Goal: Task Accomplishment & Management: Manage account settings

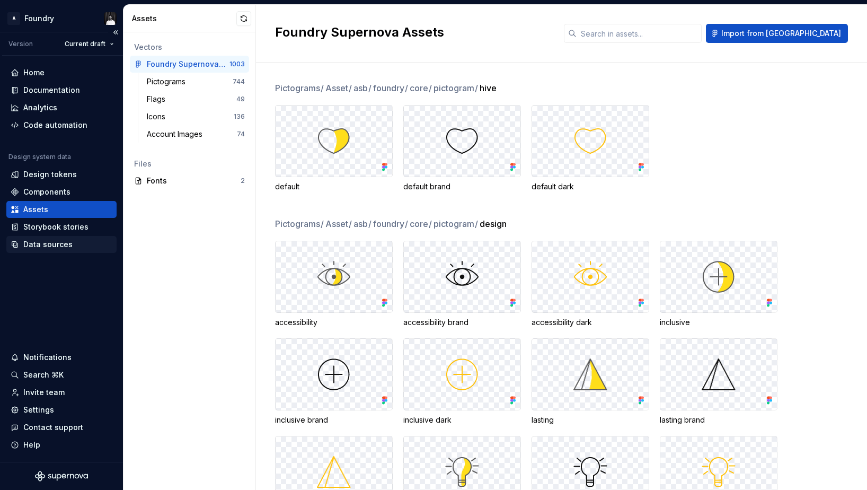
click at [50, 245] on div "Data sources" at bounding box center [47, 244] width 49 height 11
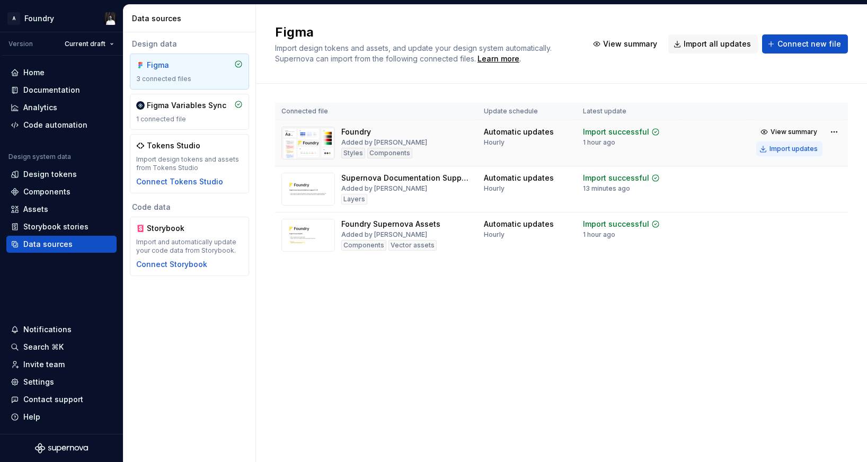
click at [802, 149] on div "Import updates" at bounding box center [794, 149] width 48 height 8
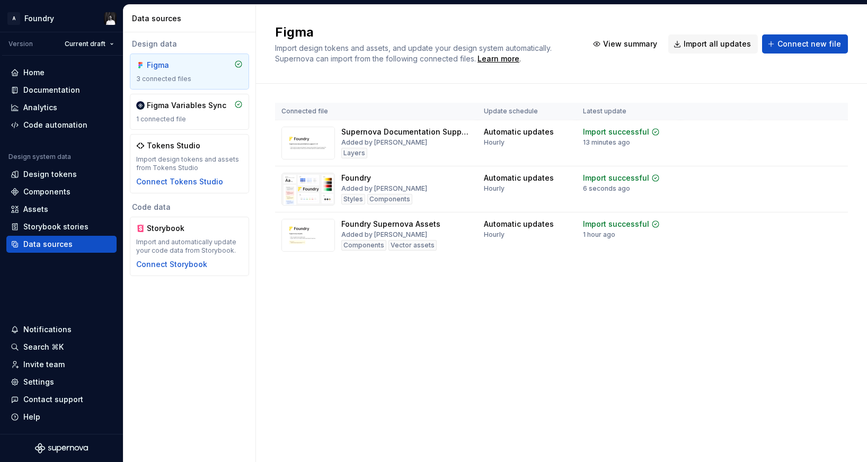
click at [676, 362] on div "Figma Import design tokens and assets, and update your design system automatica…" at bounding box center [561, 233] width 611 height 457
click at [46, 385] on div "Settings" at bounding box center [38, 382] width 31 height 11
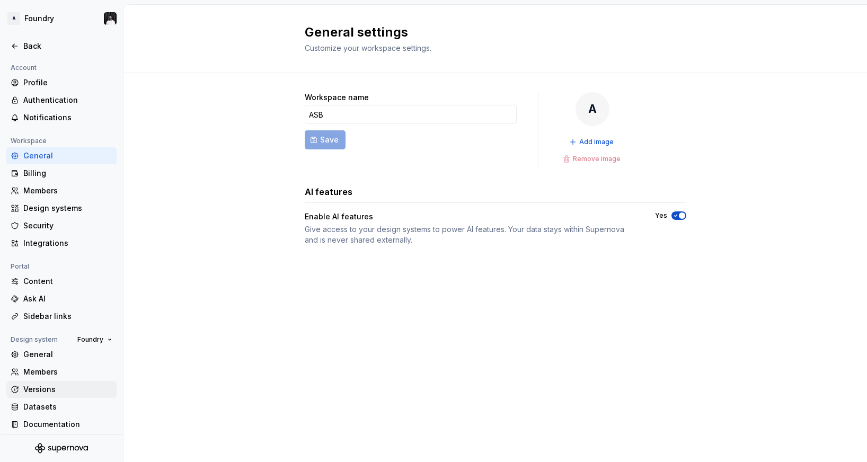
click at [50, 388] on div "Versions" at bounding box center [67, 389] width 89 height 11
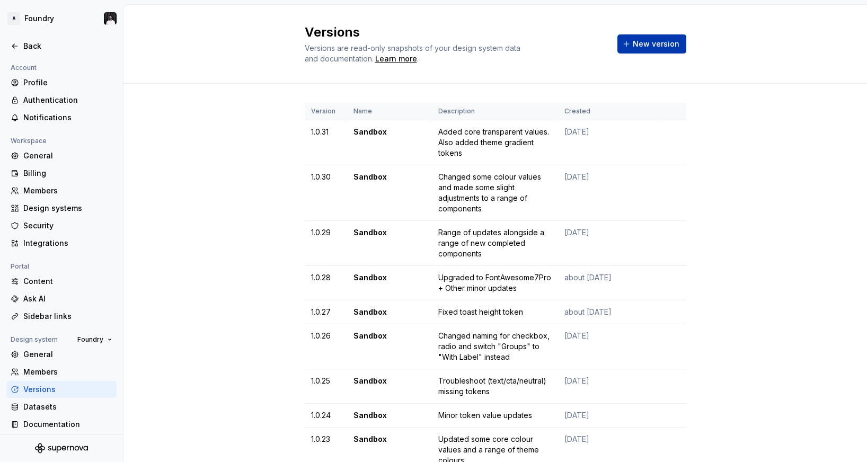
click at [672, 40] on span "New version" at bounding box center [656, 44] width 47 height 11
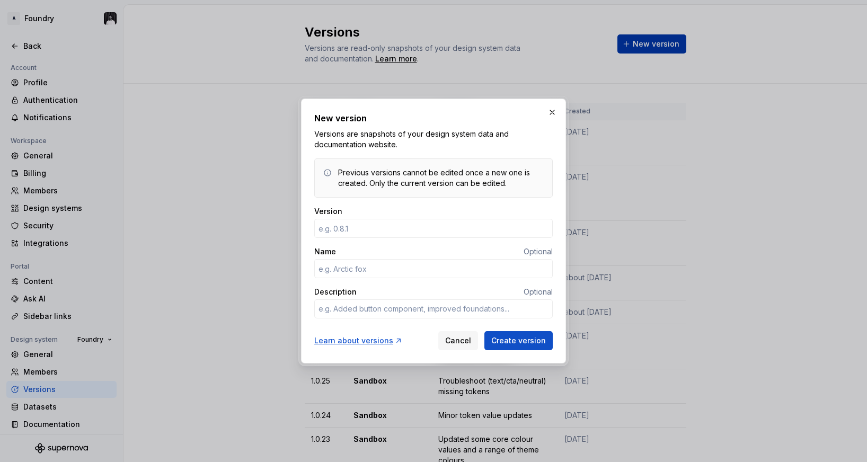
type input "1"
type textarea "*"
type input "1"
click at [547, 108] on button "button" at bounding box center [552, 112] width 15 height 15
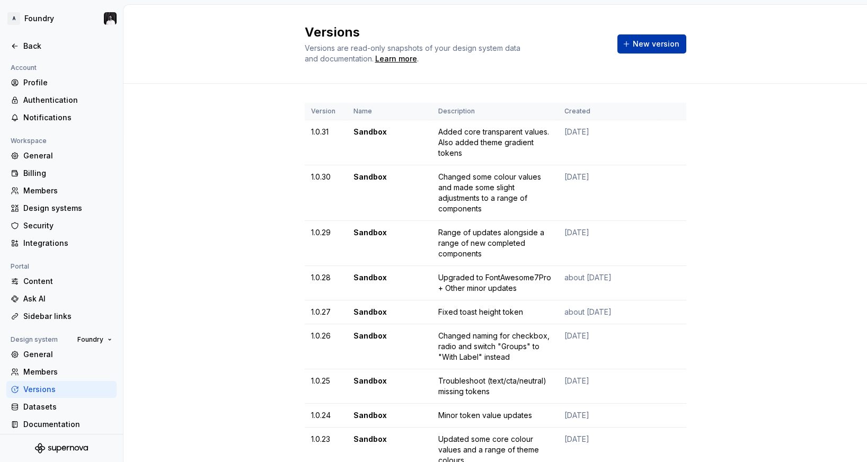
click at [651, 45] on span "New version" at bounding box center [656, 44] width 47 height 11
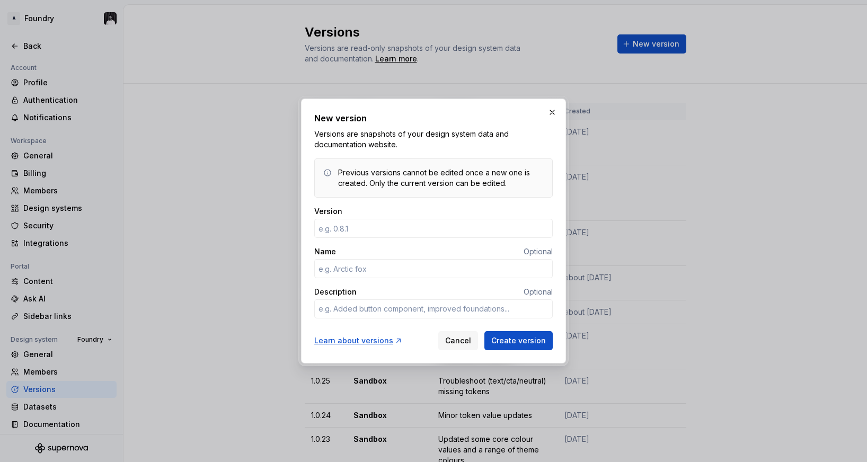
type textarea "*"
type input "1.0.32"
click at [407, 269] on input "Name" at bounding box center [433, 268] width 239 height 19
type textarea "*"
type input "D"
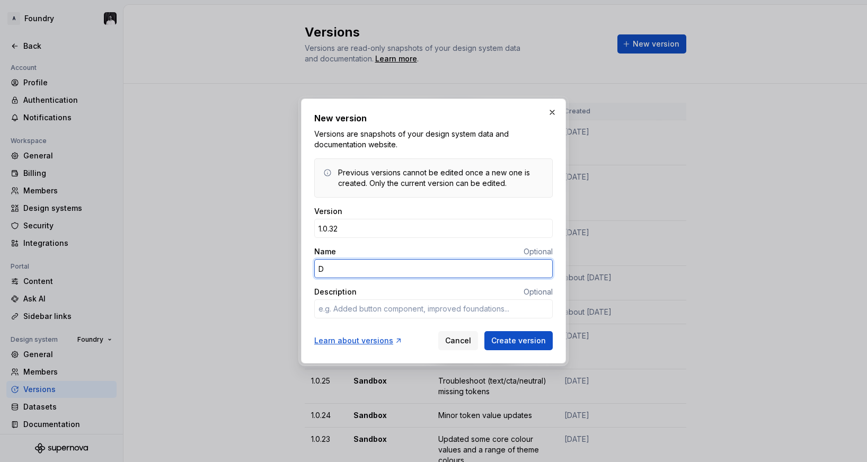
type textarea "*"
type input "Sandbox"
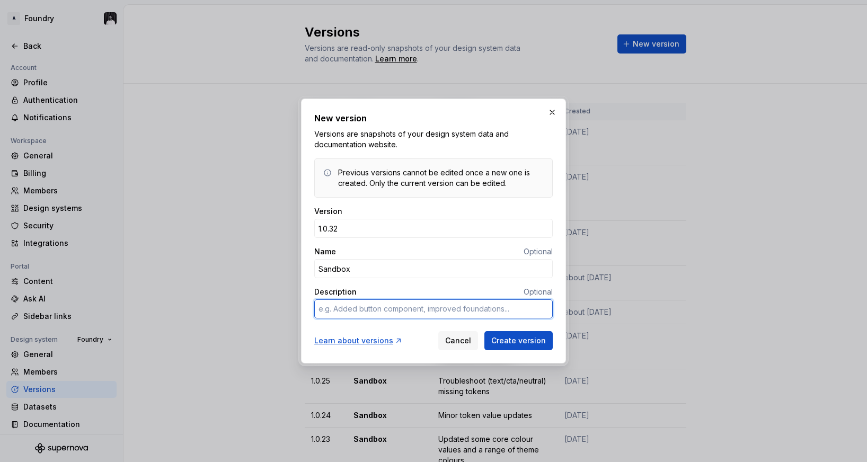
click at [390, 314] on textarea "Description" at bounding box center [433, 309] width 239 height 19
type textarea "*"
type textarea "A"
type textarea "*"
type textarea "Ad"
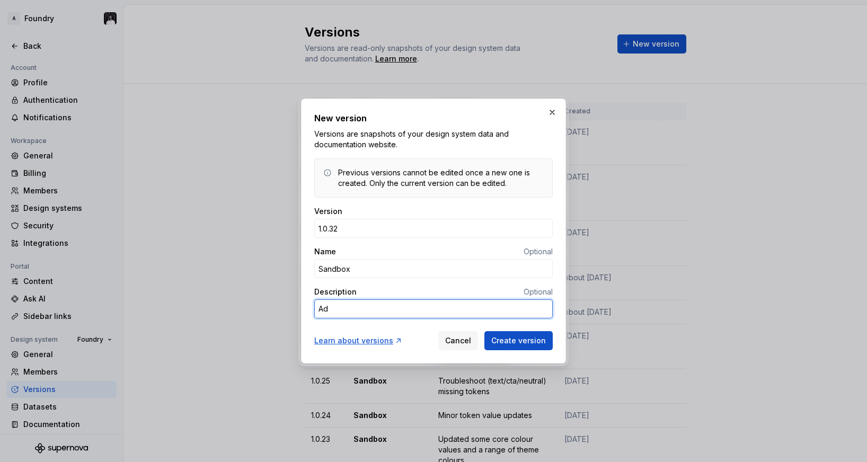
type textarea "*"
type textarea "Add"
type textarea "*"
type textarea "Adde"
type textarea "*"
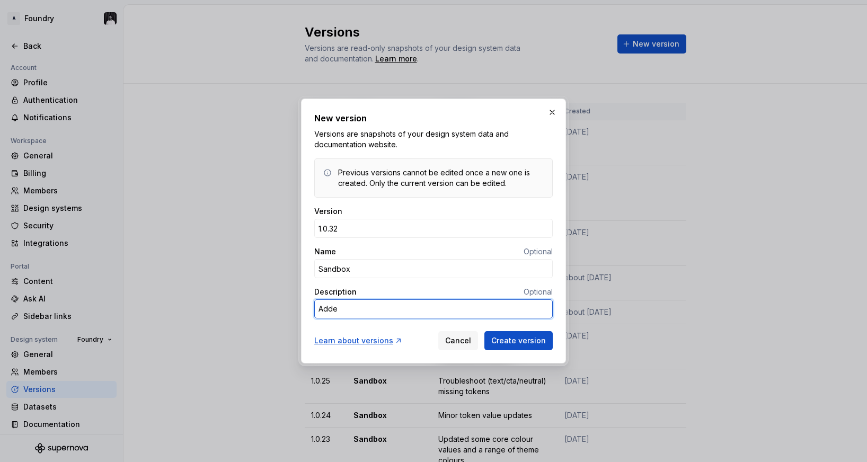
type textarea "Added"
type textarea "*"
type textarea "Added"
type textarea "*"
type textarea "Added m"
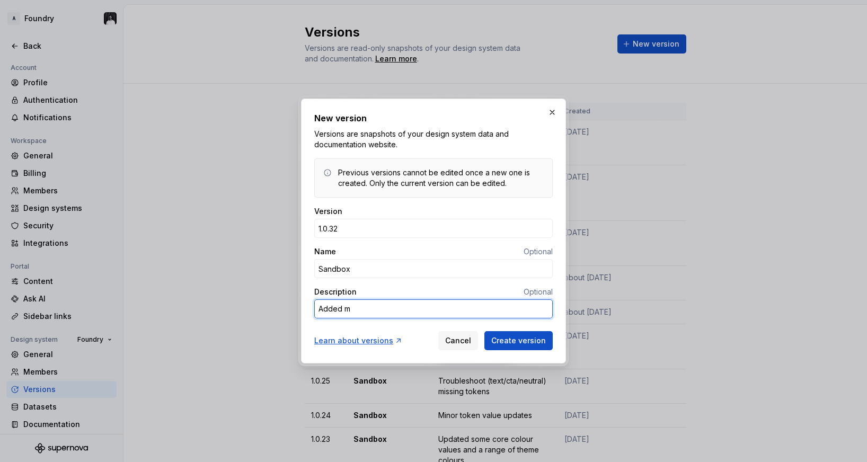
type textarea "*"
type textarea "Added mo"
type textarea "*"
type textarea "Added mor"
type textarea "*"
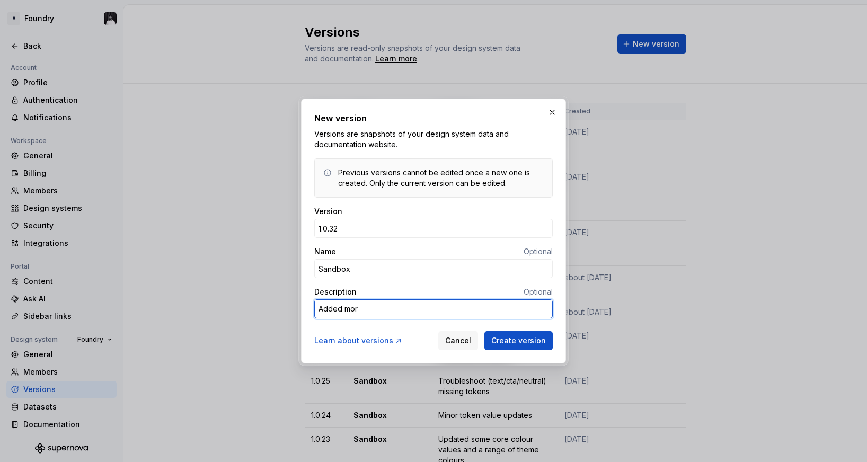
type textarea "Added more"
type textarea "*"
type textarea "Added more"
type textarea "*"
type textarea "Added more c"
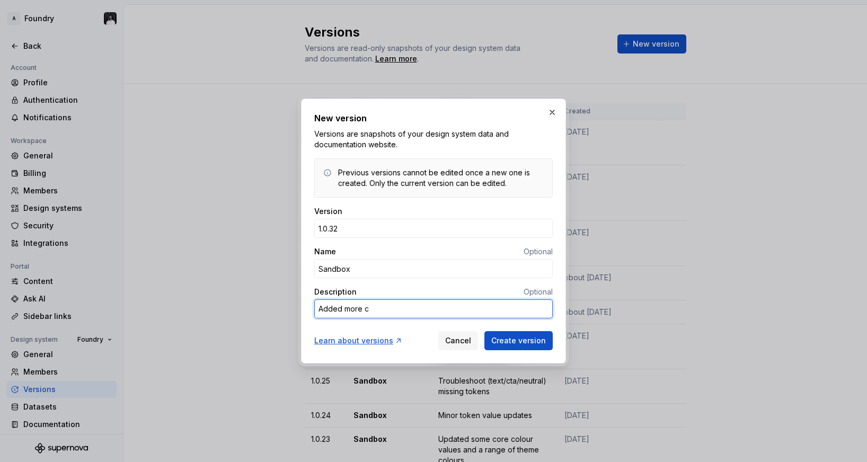
type textarea "*"
type textarea "Added more co"
type textarea "*"
type textarea "Added more cor"
type textarea "*"
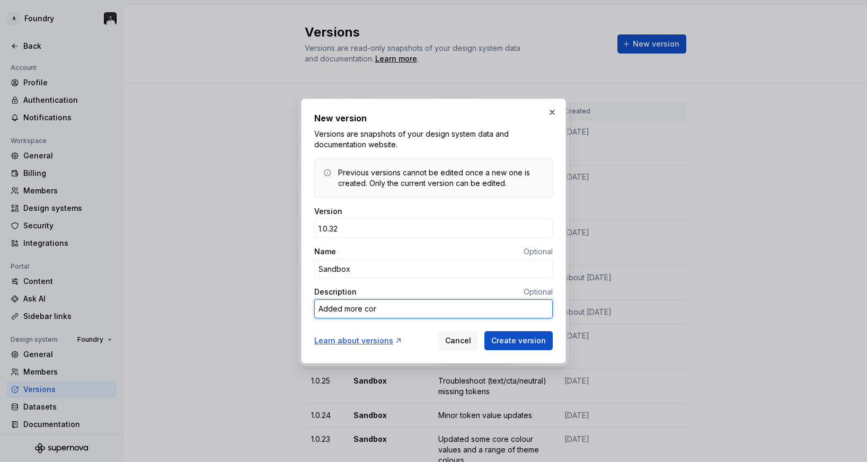
type textarea "Added more core"
type textarea "*"
type textarea "Added more core"
type textarea "*"
type textarea "Added more core o"
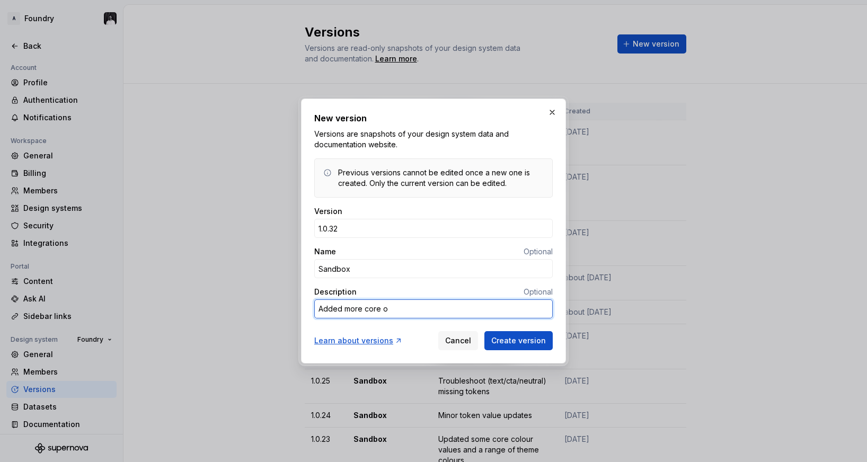
type textarea "*"
type textarea "Added more core op"
type textarea "*"
type textarea "Added more core opa"
type textarea "*"
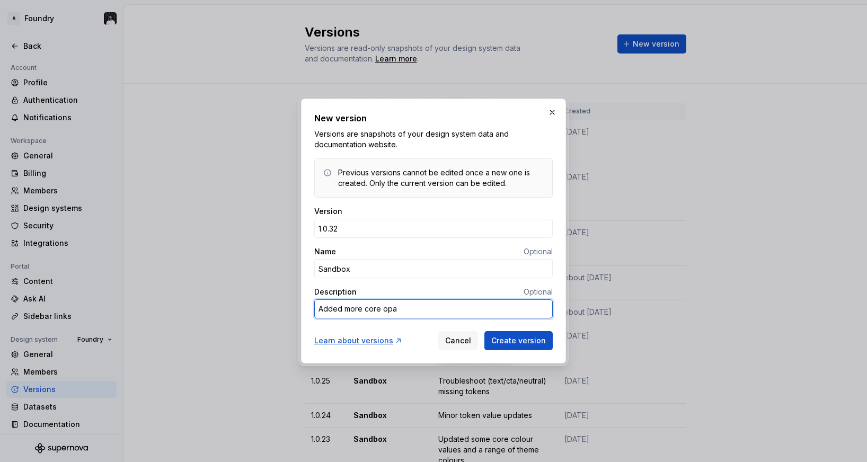
type textarea "Added more core opac"
type textarea "*"
type textarea "Added more core opaci"
type textarea "*"
type textarea "Added more core opacit"
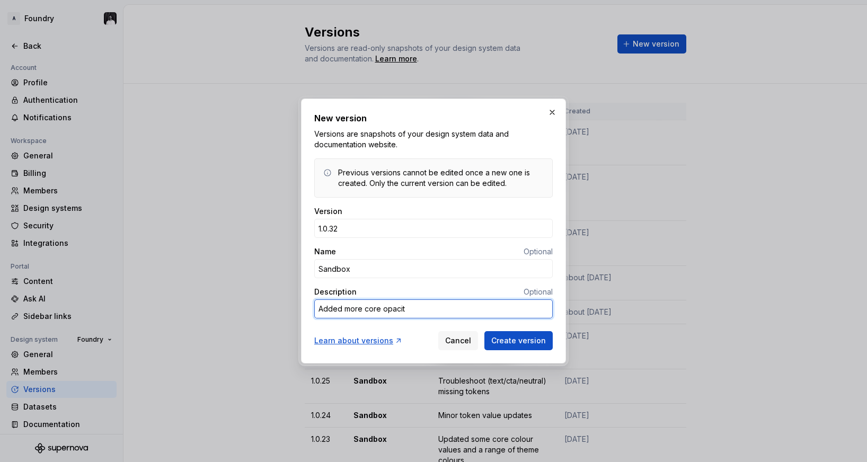
type textarea "*"
type textarea "Added more core opacity"
click at [410, 309] on textarea "Added more core opacity" at bounding box center [433, 309] width 239 height 19
click at [402, 310] on textarea "Added more core opacity" at bounding box center [433, 309] width 239 height 19
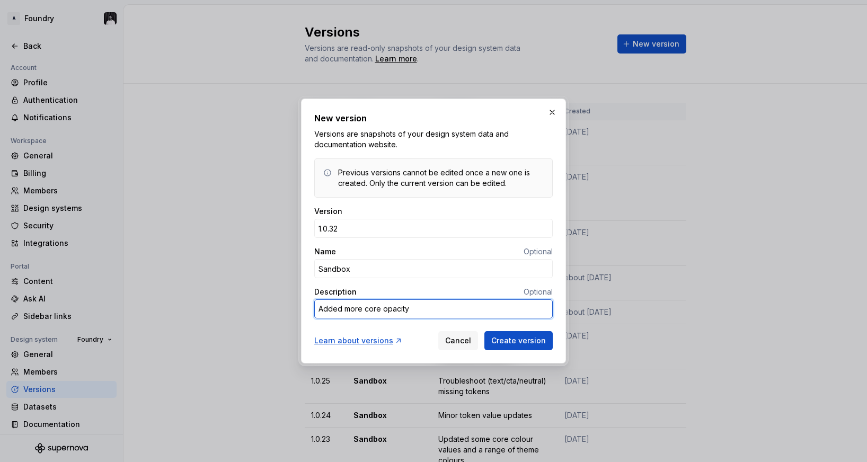
type textarea "*"
type textarea "Added more core t"
type textarea "*"
type textarea "Added more core tr"
type textarea "*"
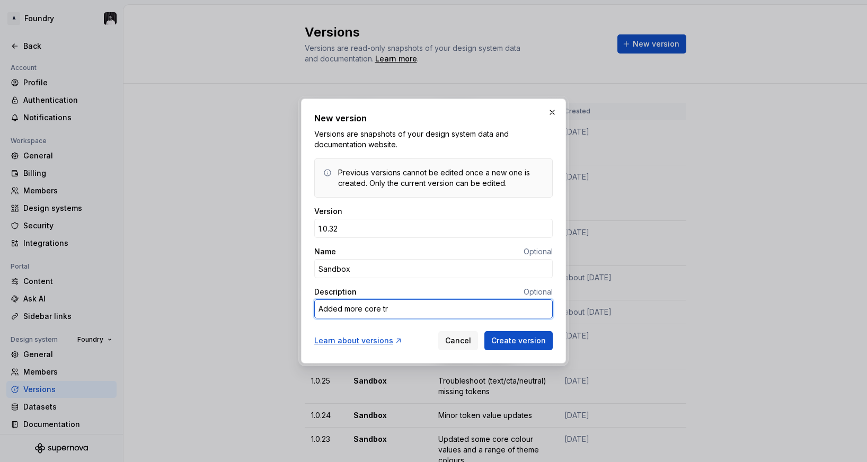
type textarea "Added more core tra"
type textarea "*"
type textarea "Added more core [PERSON_NAME]"
type textarea "*"
type textarea "Added more core trans"
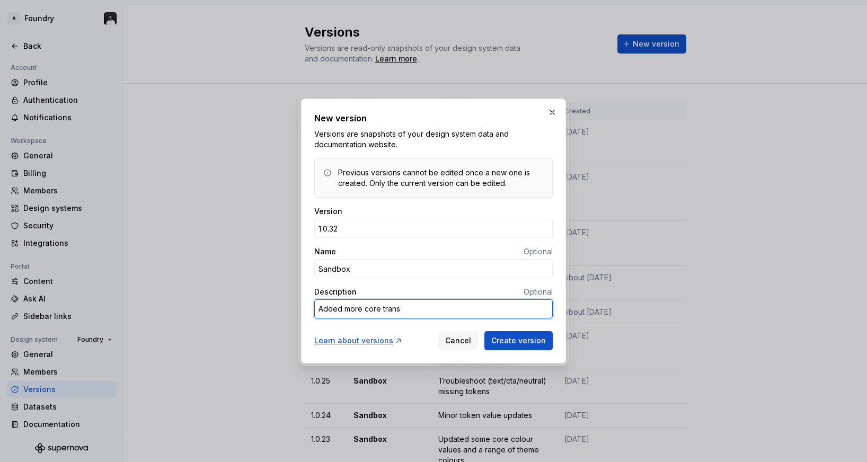
type textarea "*"
type textarea "Added more core transp"
type textarea "*"
type textarea "Added more core transpa"
type textarea "*"
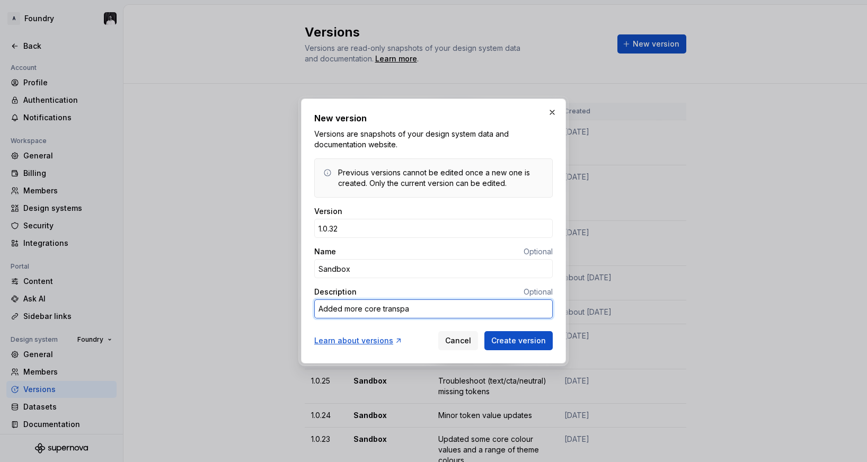
type textarea "Added more core transpar"
type textarea "*"
type textarea "Added more core transpare"
type textarea "*"
type textarea "Added more core transparen"
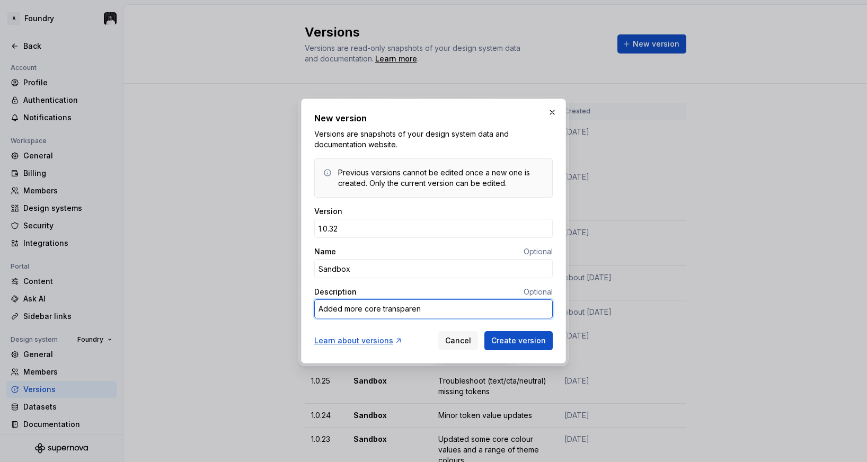
type textarea "*"
type textarea "Added more core transparent"
type textarea "*"
type textarea "Added more core transparent"
type textarea "*"
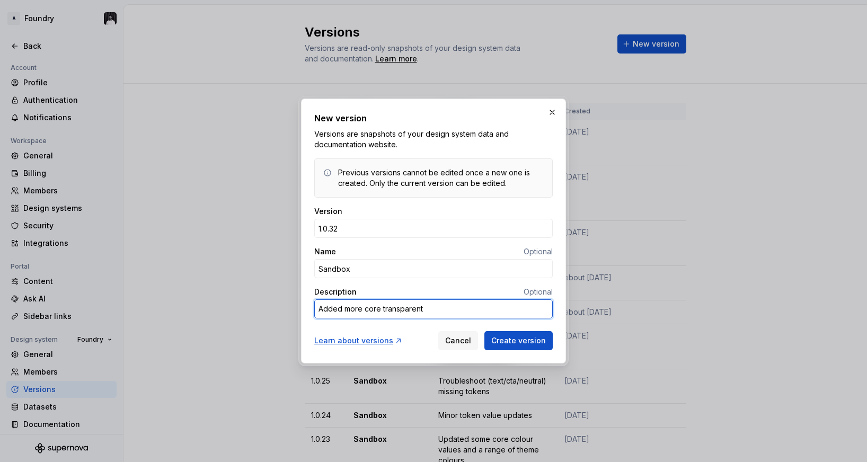
type textarea "Added more core transparent t"
type textarea "*"
type textarea "Added more core transparent to"
type textarea "*"
type textarea "Added more core transparent tok"
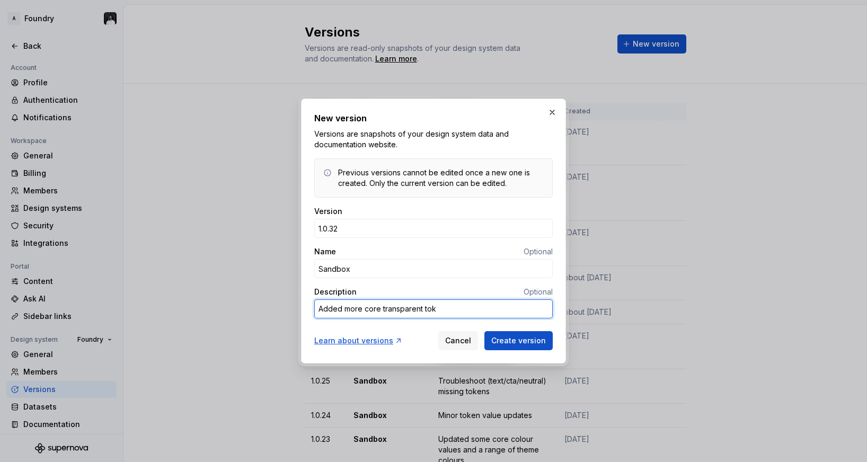
type textarea "*"
type textarea "Added more core transparent toke"
type textarea "*"
type textarea "Added more core transparent token"
type textarea "*"
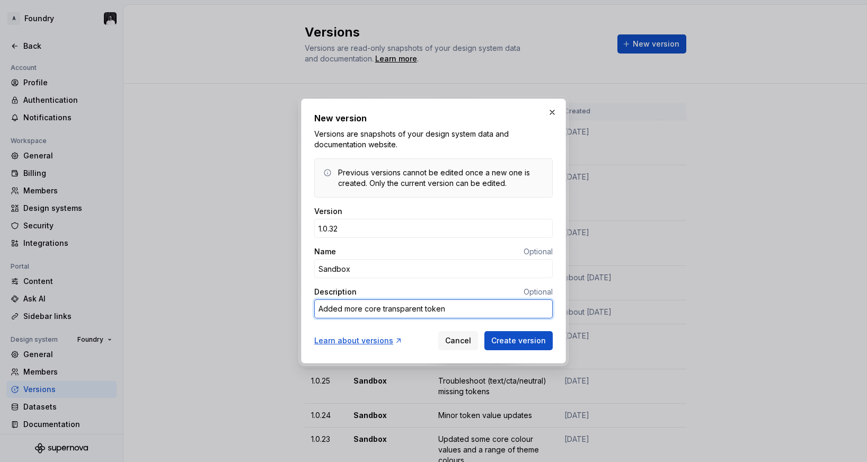
type textarea "Added more core transparent tokens"
type textarea "*"
type textarea "Added more core transparent tokens"
type textarea "*"
type textarea "Added more core transparent tokens a"
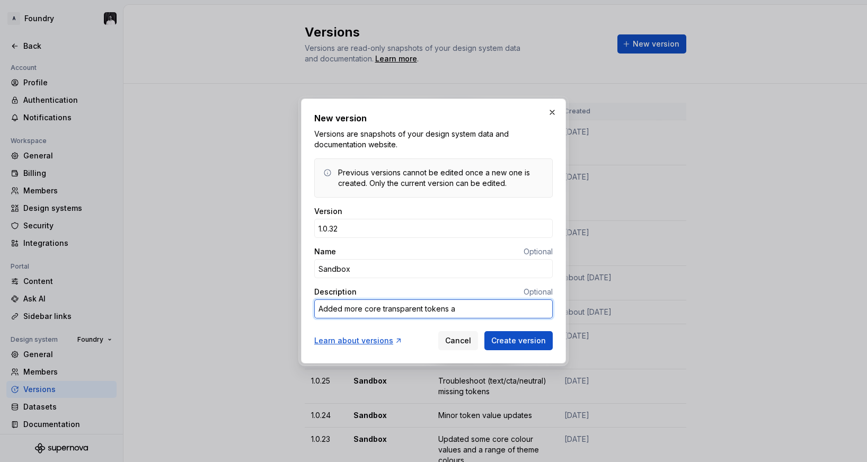
type textarea "*"
type textarea "Added more core transparent tokens al"
type textarea "*"
type textarea "Added more core transparent tokens alo"
type textarea "*"
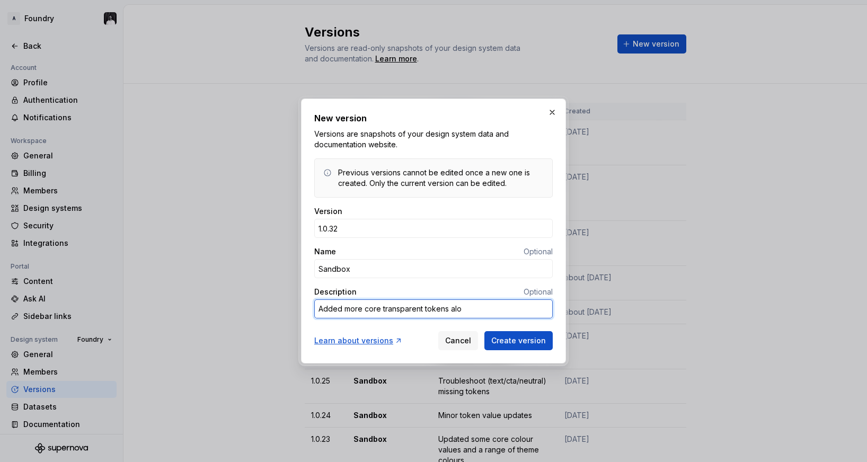
type textarea "Added more core transparent tokens alon"
type textarea "*"
type textarea "Added more core transparent tokens along"
type textarea "*"
type textarea "Added more core transparent tokens alongs"
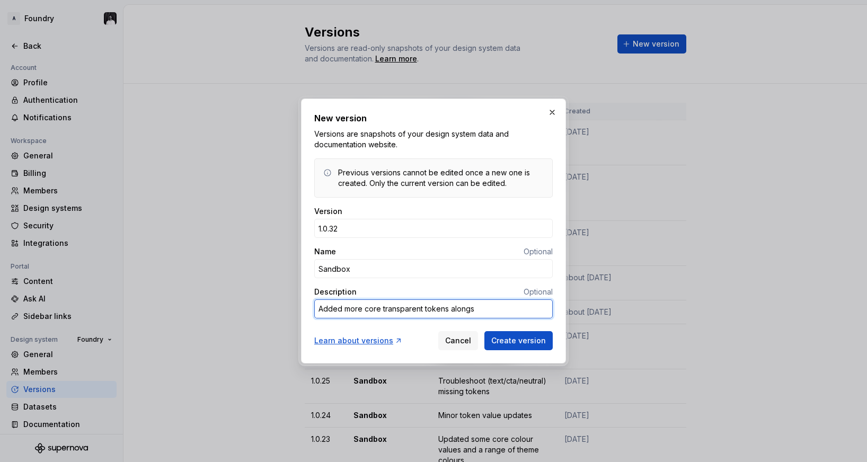
type textarea "*"
type textarea "Added more core transparent tokens alongsi"
type textarea "*"
type textarea "Added more core transparent tokens alongsid"
type textarea "*"
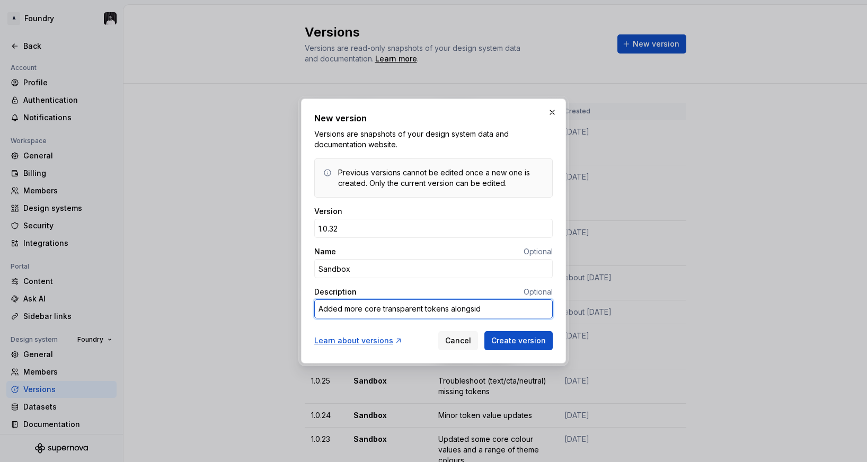
type textarea "Added more core transparent tokens alongside"
type textarea "*"
type textarea "Added more core transparent tokens alongside"
type textarea "*"
type textarea "Added more core transparent tokens alongside t"
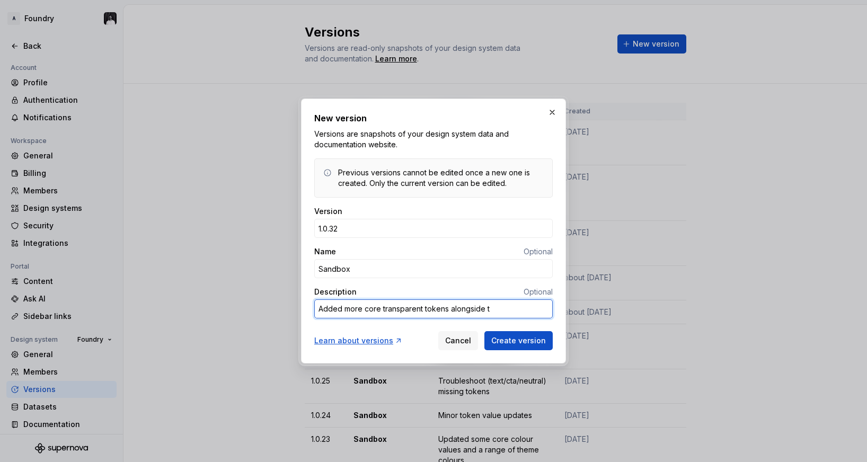
type textarea "*"
type textarea "Added more core transparent tokens alongside th"
type textarea "*"
type textarea "Added more core transparent tokens alongside the"
type textarea "*"
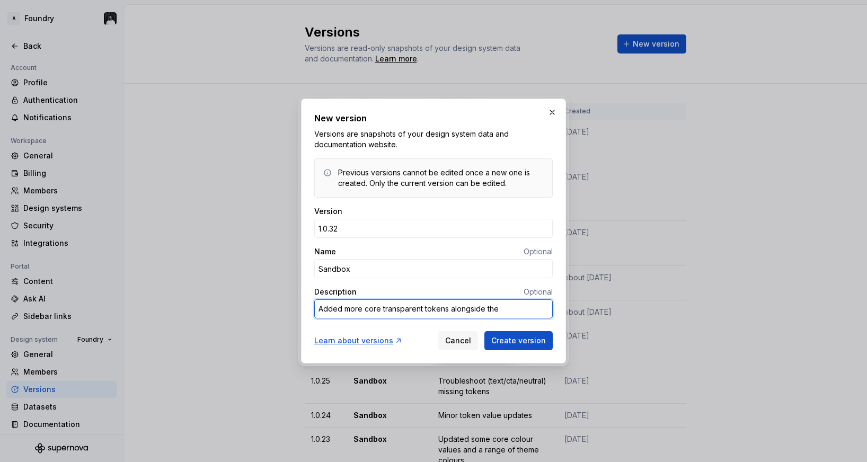
type textarea "Added more core transparent tokens alongside them"
type textarea "*"
type textarea "Added more core transparent tokens alongside them"
type textarea "*"
type textarea "Added more core transparent tokens alongside them c"
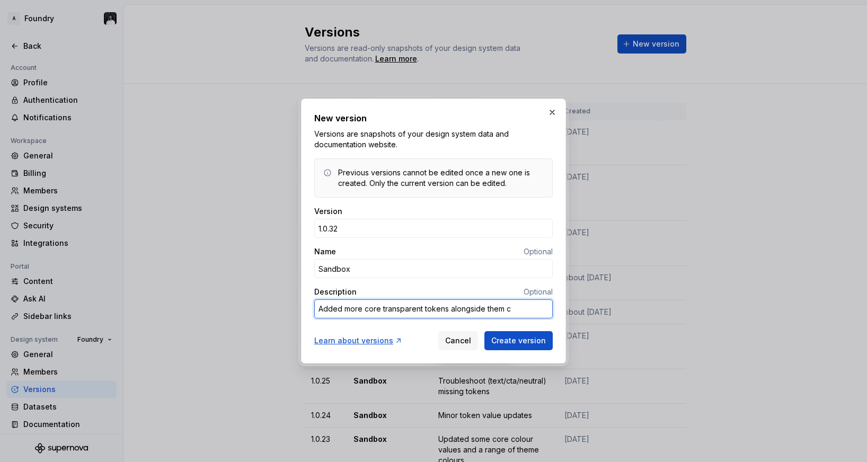
type textarea "*"
type textarea "Added more core transparent tokens alongside them co"
type textarea "*"
type textarea "Added more core transparent tokens alongside them col"
type textarea "*"
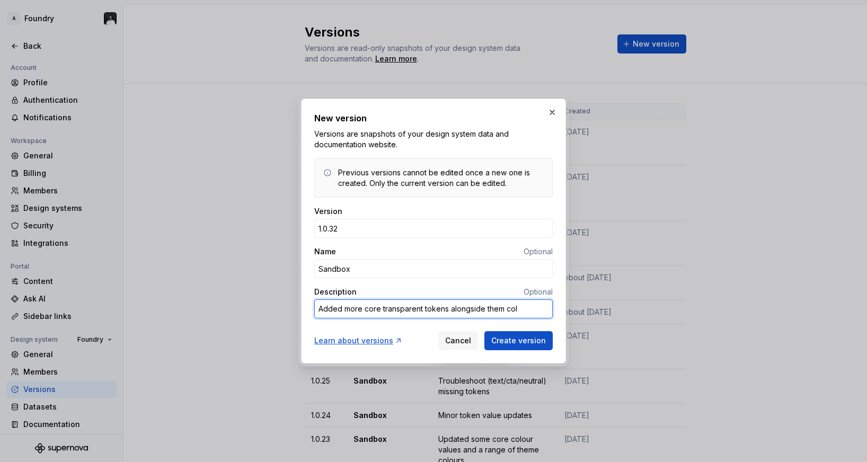
type textarea "Added more core transparent tokens alongside them colo"
type textarea "*"
type textarea "Added more core transparent tokens alongside them colou"
type textarea "*"
type textarea "Added more core transparent tokens alongside them colour"
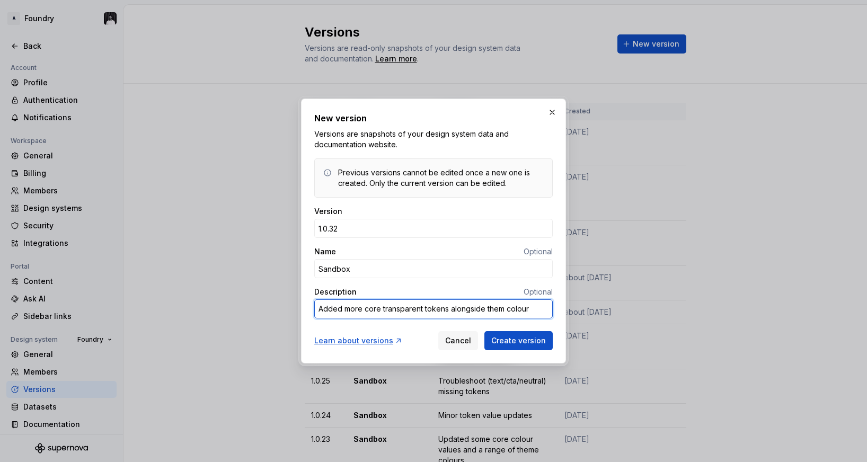
type textarea "*"
type textarea "Added more core transparent tokens alongside them colour"
type textarea "*"
type textarea "Added more core transparent tokens alongside them colour t"
type textarea "*"
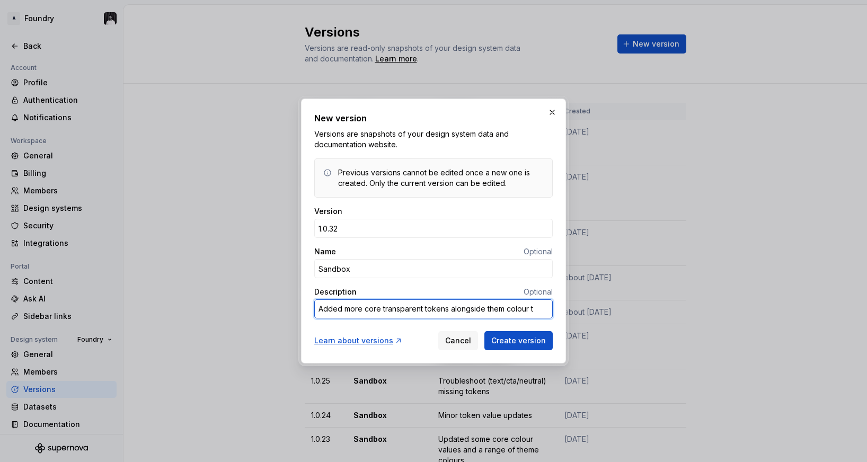
type textarea "Added more core transparent tokens alongside them colour to"
type textarea "*"
type textarea "Added more core transparent tokens alongside them colour tok"
type textarea "*"
type textarea "Added more core transparent tokens alongside them colour toke"
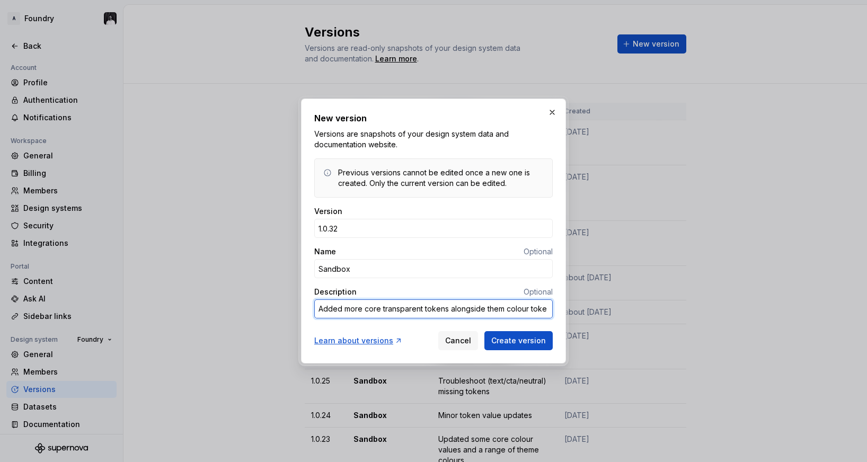
type textarea "*"
type textarea "Added more core transparent tokens alongside them colour tokes"
type textarea "*"
type textarea "Added more core transparent tokens alongside them colour toke"
type textarea "*"
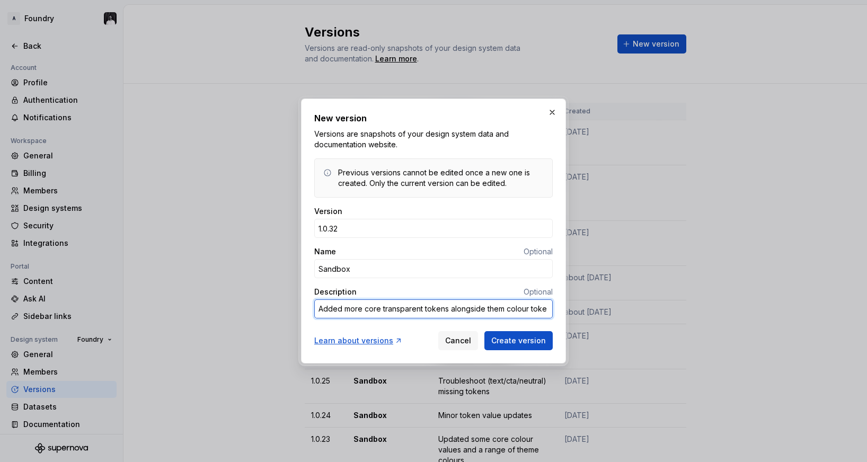
type textarea "Added more core transparent tokens alongside them colour token"
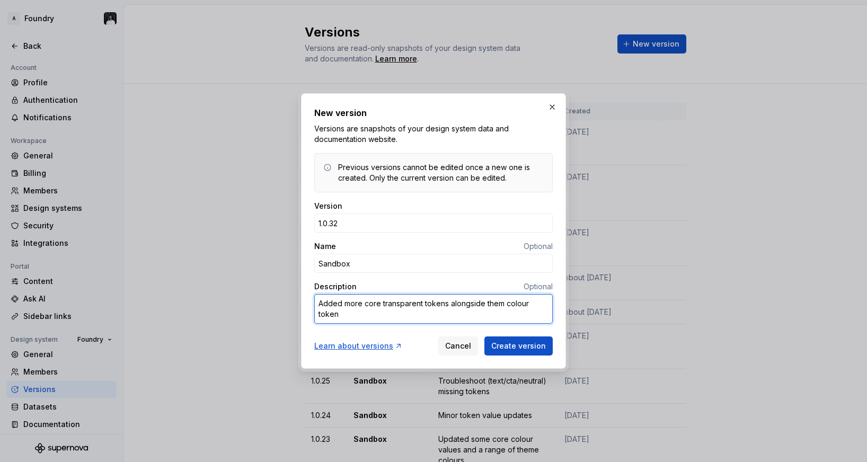
type textarea "*"
type textarea "Added more core transparent tokens alongside them colour tokens"
type textarea "*"
type textarea "Added more core transparent tokens alongsides them colour tokens"
type textarea "*"
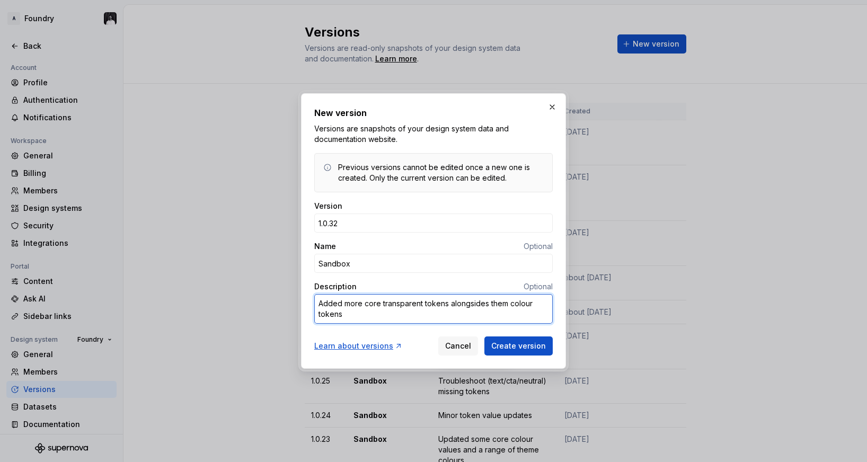
type textarea "Added more core transparent tokens alongsideso them colour tokens"
type textarea "*"
type textarea "Added more core transparent tokens alongsides them colour tokens"
type textarea "*"
type textarea "Added more core transparent tokens alongside them colour tokens"
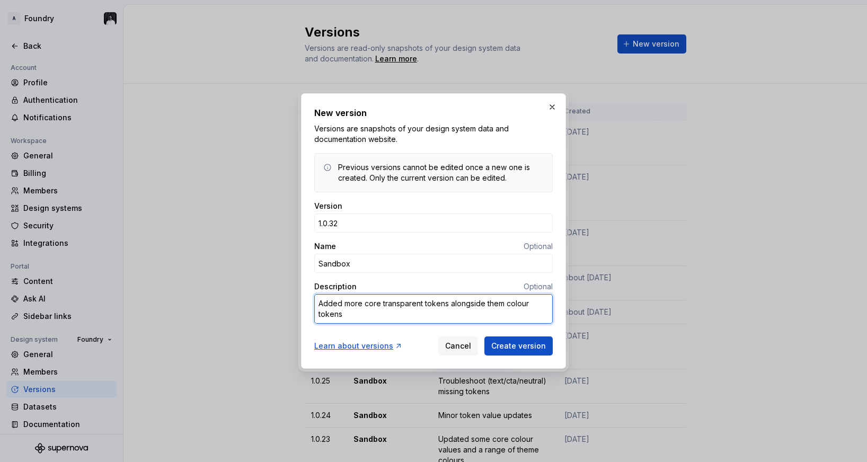
type textarea "*"
type textarea "Added more core transparent tokens alongside them colour tokens"
type textarea "*"
type textarea "Added more core transparent tokens alongside s them colour tokens"
type textarea "*"
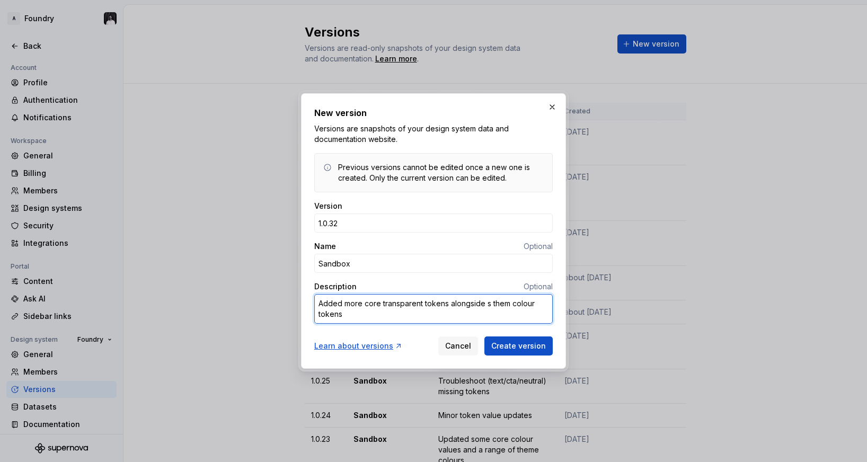
type textarea "Added more core transparent tokens alongside so them colour tokens"
type textarea "*"
type textarea "Added more core transparent tokens alongside som them colour tokens"
type textarea "*"
type textarea "Added more core transparent tokens alongside some them colour tokens"
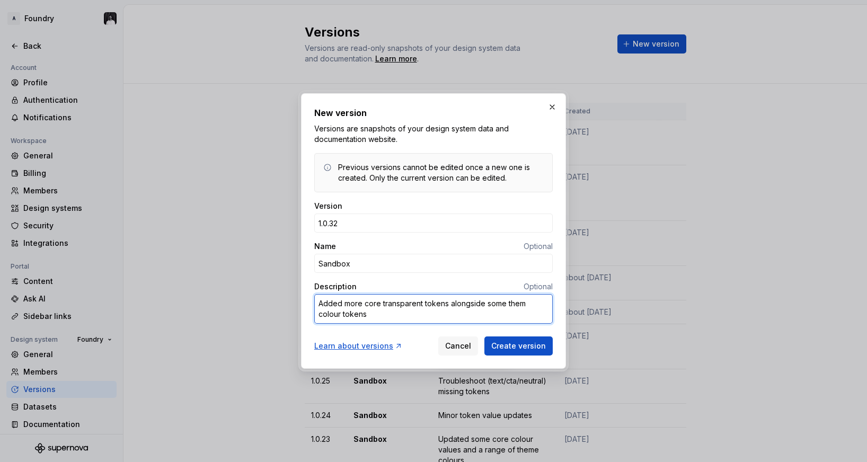
type textarea "*"
type textarea "Added more core transparent tokens alongside some them colour tokens"
type textarea "*"
type textarea "Added more core transparent tokens alongside some them colour tokens"
type textarea "*"
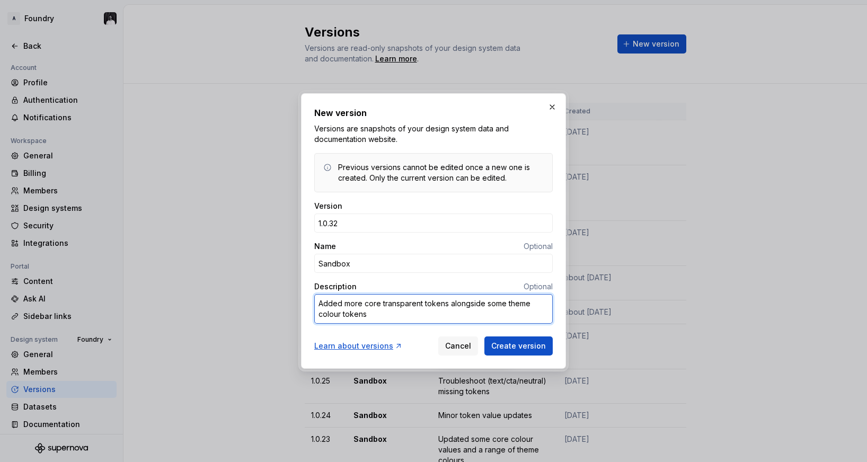
type textarea "Added more core transparent tokens alongside some theme colour tokens"
click at [382, 315] on textarea "Added more core transparent tokens alongside some theme colour tokens" at bounding box center [433, 309] width 239 height 30
type textarea "*"
type textarea "Added more core transparent tokens alongside some theme colour tokens"
type textarea "*"
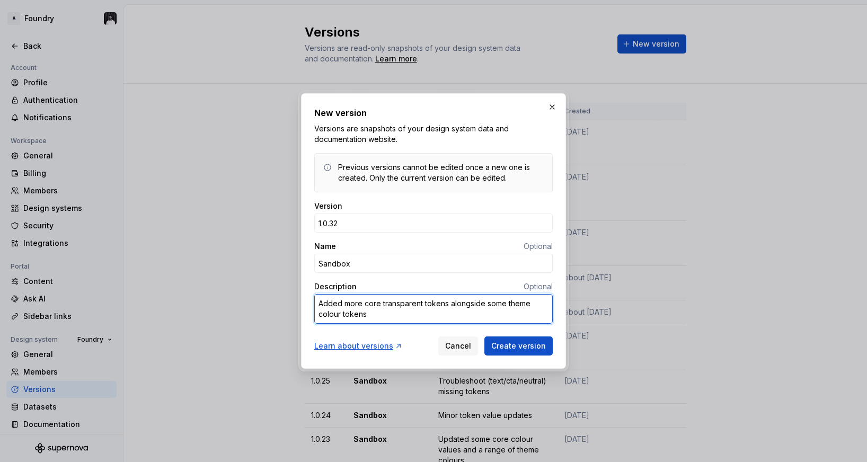
type textarea "Added more core transparent tokens alongside some theme colour tokens u"
type textarea "*"
type textarea "Added more core transparent tokens alongside some theme colour tokens un"
type textarea "*"
type textarea "Added more core transparent tokens alongside some theme colour tokens und"
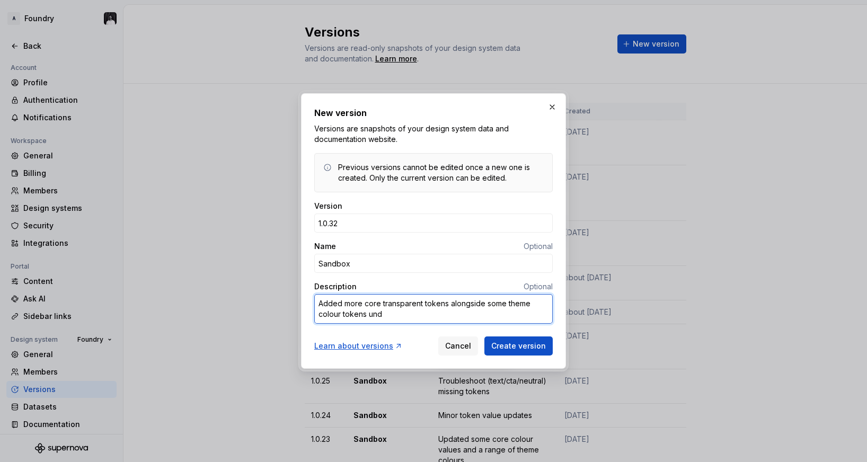
type textarea "*"
type textarea "Added more core transparent tokens alongside some theme colour tokens unde"
type textarea "*"
type textarea "Added more core transparent tokens alongside some theme colour tokens under"
type textarea "*"
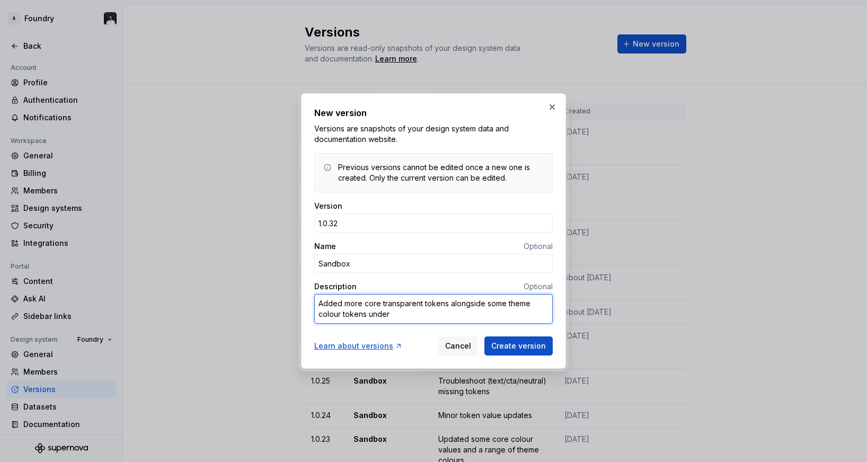
type textarea "Added more core transparent tokens alongside some theme colour tokens under"
type textarea "*"
type textarea "Added more core transparent tokens alongside some theme colour tokens under b"
type textarea "*"
type textarea "Added more core transparent tokens alongside some theme colour tokens under ba"
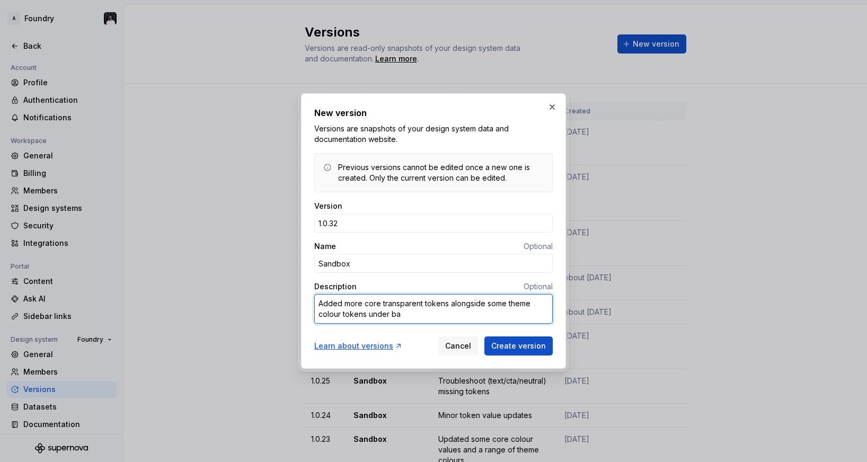
type textarea "*"
type textarea "Added more core transparent tokens alongside some theme colour tokens under bac"
type textarea "*"
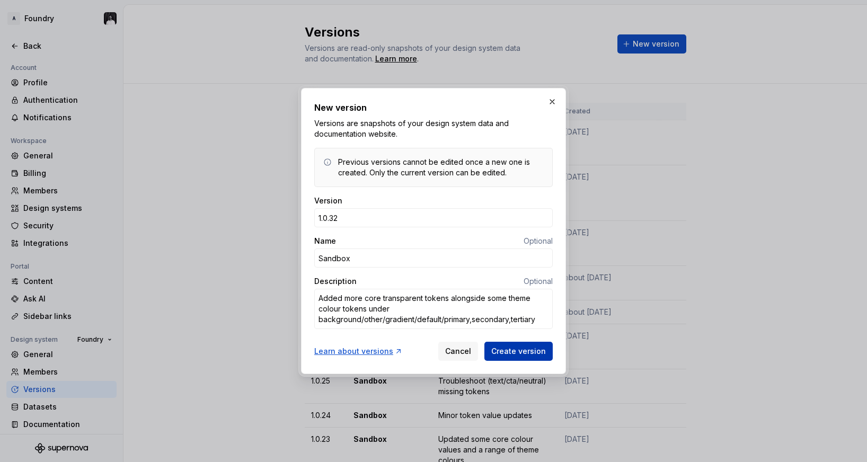
click at [520, 349] on span "Create version" at bounding box center [518, 351] width 55 height 11
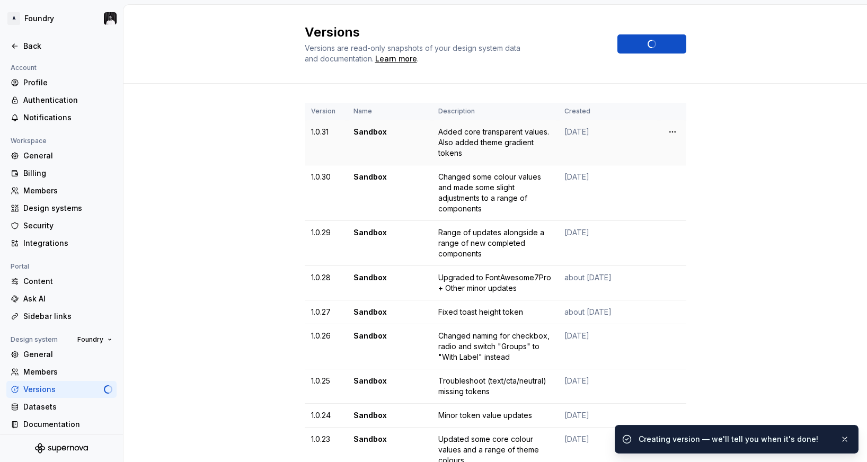
click at [469, 161] on td "Added core transparent values. Also added theme gradient tokens" at bounding box center [495, 142] width 126 height 45
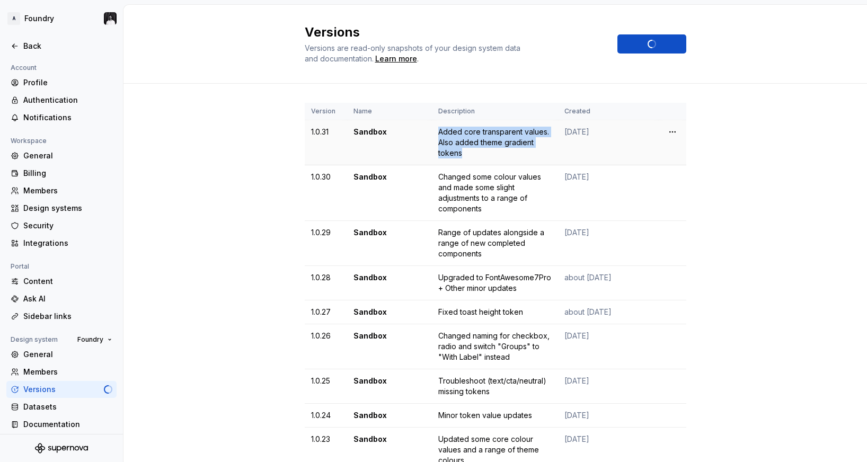
drag, startPoint x: 461, startPoint y: 155, endPoint x: 424, endPoint y: 130, distance: 44.8
click at [424, 130] on tr "1.0.31 Sandbox Added core transparent values. Also added theme gradient tokens …" at bounding box center [496, 142] width 382 height 45
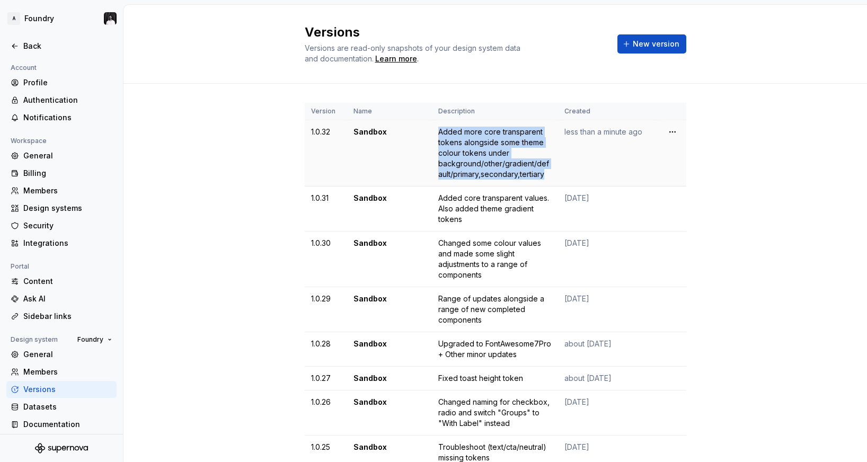
drag, startPoint x: 542, startPoint y: 174, endPoint x: 436, endPoint y: 133, distance: 113.3
click at [436, 133] on td "Added more core transparent tokens alongside some theme colour tokens under bac…" at bounding box center [495, 153] width 126 height 66
copy div "Added more core transparent tokens alongside some theme colour tokens under bac…"
